Goal: Navigation & Orientation: Find specific page/section

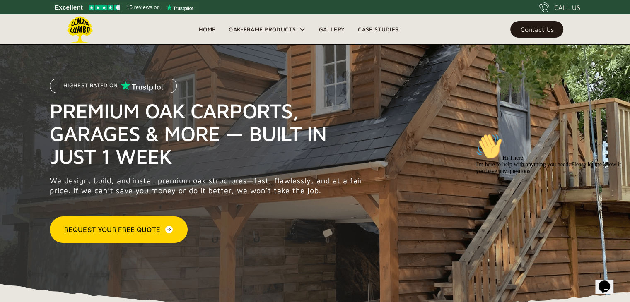
click at [335, 30] on link "Gallery" at bounding box center [331, 29] width 39 height 12
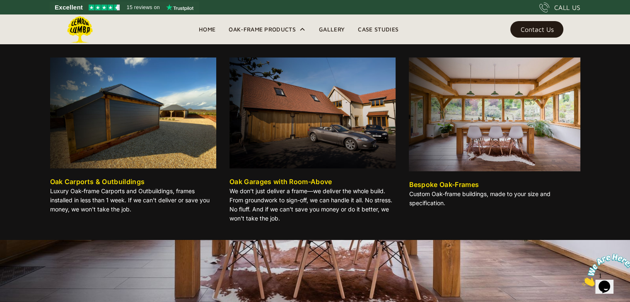
click at [265, 29] on div "Oak-Frame Products" at bounding box center [261, 29] width 67 height 10
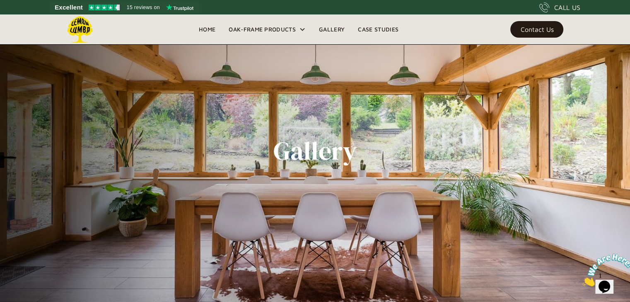
click at [205, 37] on nav "Home Oak-Frame Products Oak Carports & Outbuildings Luxury Oak-frame Carports a…" at bounding box center [298, 29] width 213 height 30
click at [209, 30] on link "Home" at bounding box center [207, 29] width 30 height 12
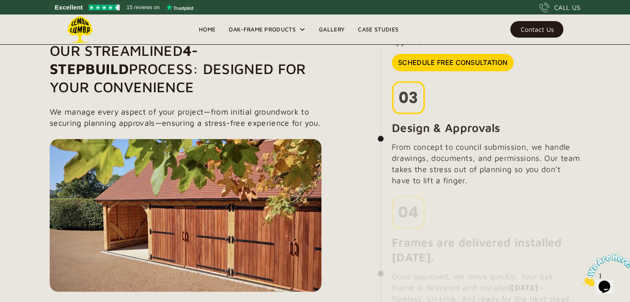
scroll to position [836, 0]
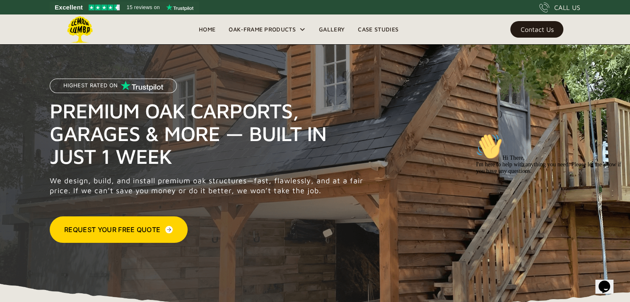
click at [333, 27] on link "Gallery" at bounding box center [331, 29] width 39 height 12
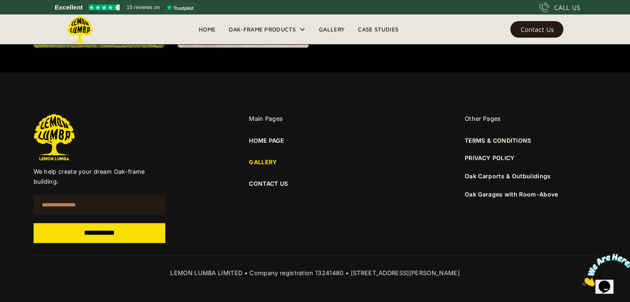
scroll to position [1166, 0]
